Goal: Task Accomplishment & Management: Complete application form

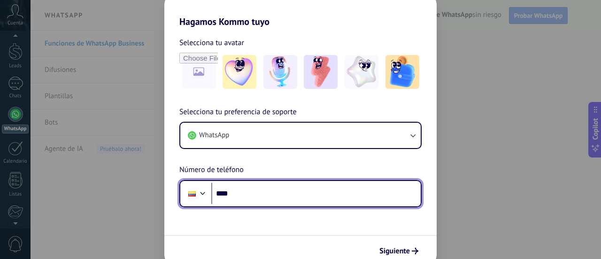
click at [252, 193] on input "****" at bounding box center [316, 194] width 210 height 22
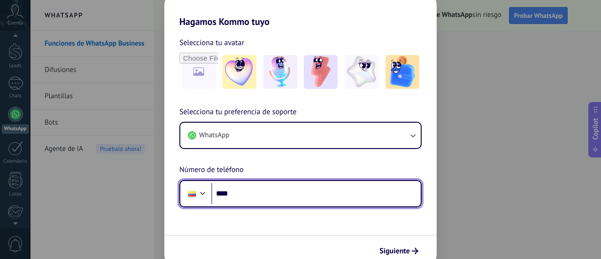
click at [255, 196] on input "****" at bounding box center [316, 194] width 210 height 22
type input "**********"
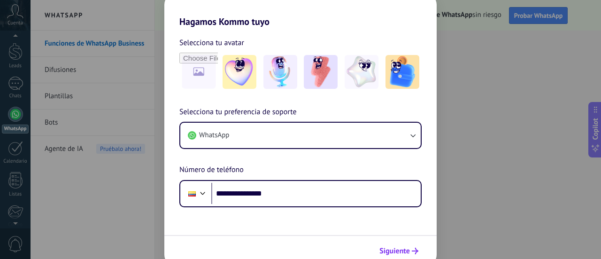
click at [396, 249] on span "Siguiente" at bounding box center [395, 251] width 31 height 7
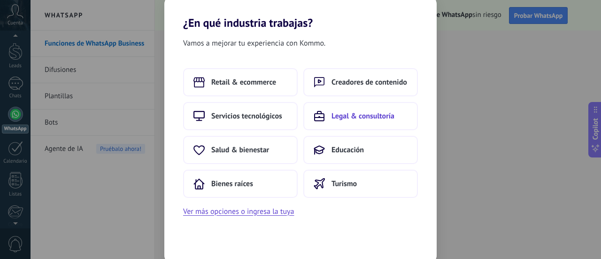
click at [344, 112] on span "Legal & consultoría" at bounding box center [363, 115] width 63 height 9
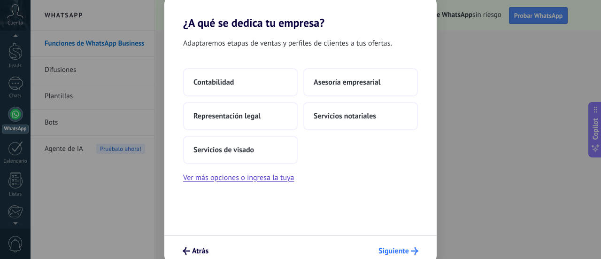
click at [396, 245] on button "Siguiente" at bounding box center [398, 251] width 48 height 16
click at [218, 76] on button "Contabilidad" at bounding box center [240, 82] width 115 height 28
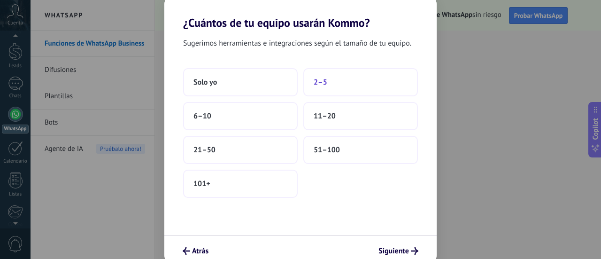
click at [314, 87] on button "2–5" at bounding box center [360, 82] width 115 height 28
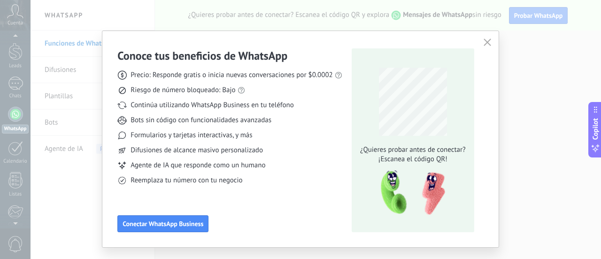
click at [83, 172] on div "Conoce tus beneficios de WhatsApp Precio: Responde gratis o inicia nuevas conve…" at bounding box center [300, 129] width 601 height 259
click at [479, 44] on div "Conoce tus beneficios de WhatsApp Precio: Responde gratis o inicia nuevas conve…" at bounding box center [300, 139] width 397 height 216
click at [484, 42] on icon "button" at bounding box center [488, 43] width 8 height 8
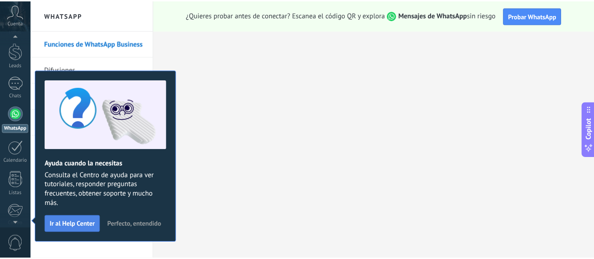
scroll to position [27, 0]
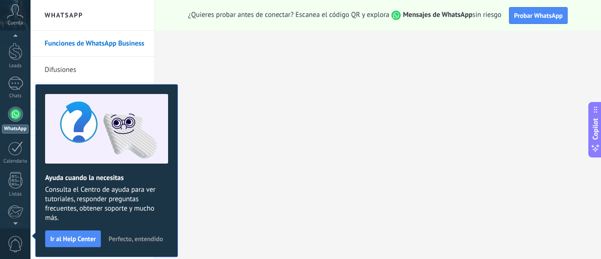
click at [139, 49] on link "Funciones de WhatsApp Business" at bounding box center [95, 44] width 101 height 26
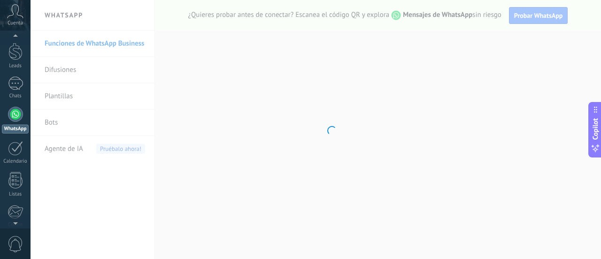
click at [20, 111] on div at bounding box center [15, 114] width 15 height 15
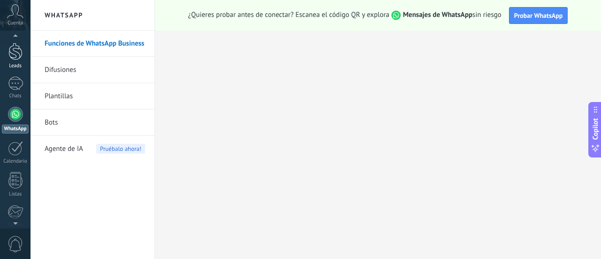
click at [18, 51] on div at bounding box center [15, 51] width 14 height 17
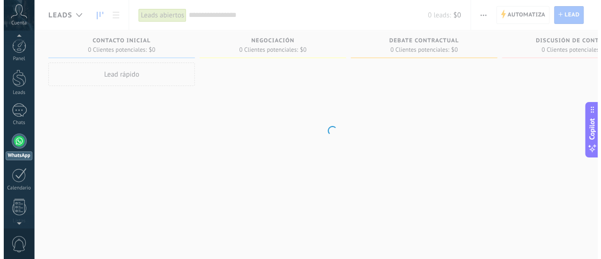
scroll to position [27, 0]
